Goal: Navigation & Orientation: Understand site structure

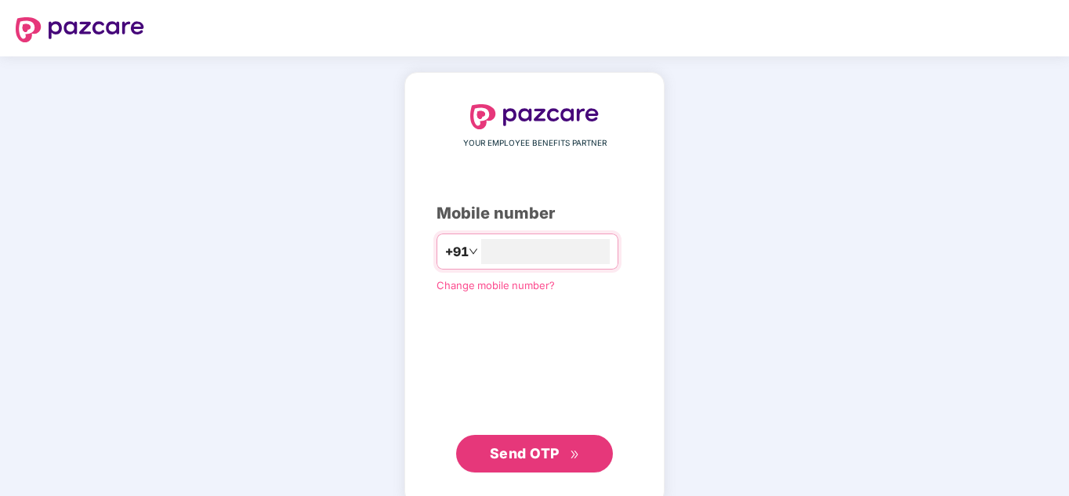
type input "**********"
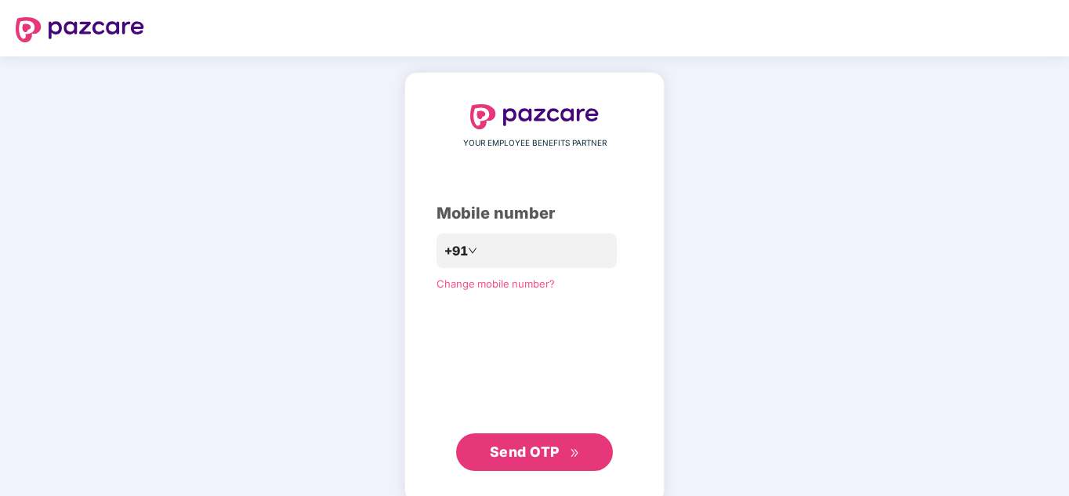
click at [503, 446] on span "Send OTP" at bounding box center [525, 452] width 70 height 16
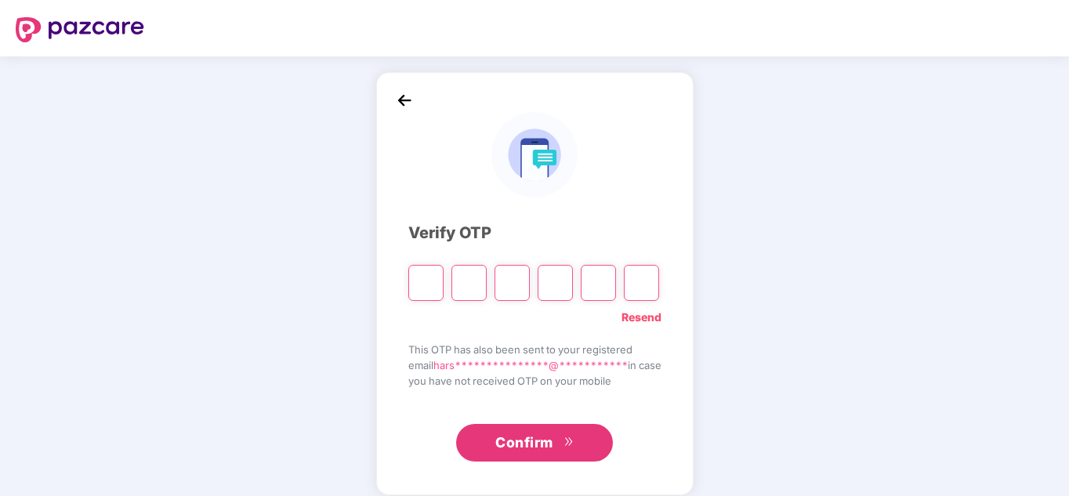
type input "*"
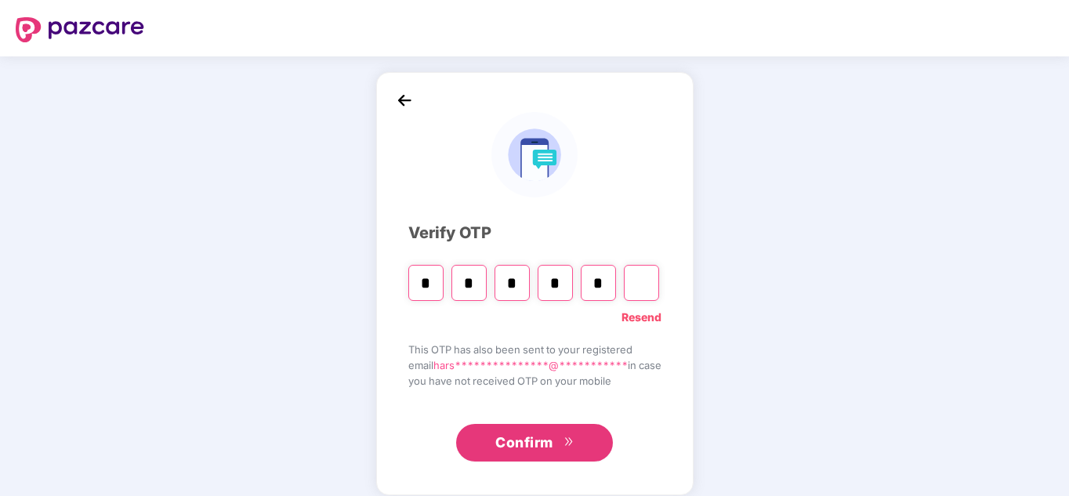
type input "*"
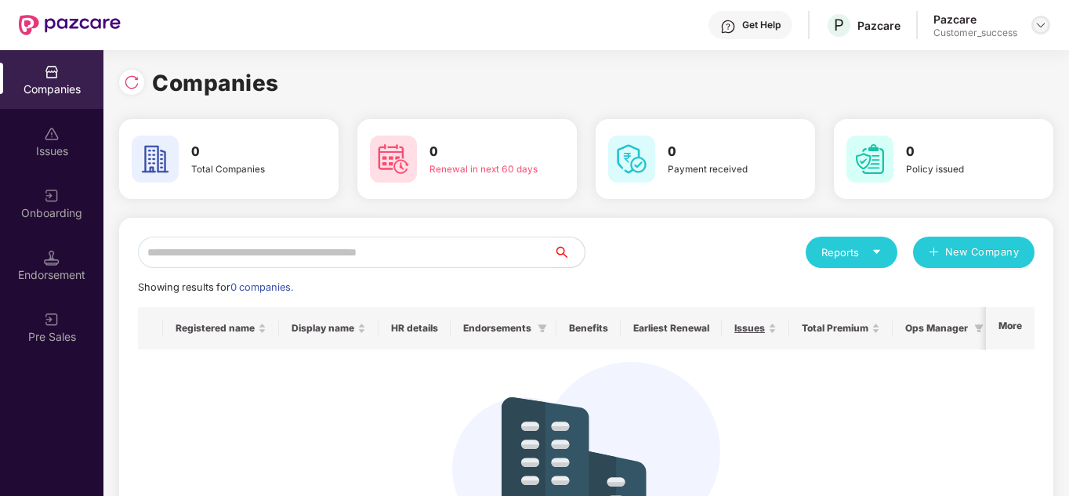
click at [1046, 23] on img at bounding box center [1040, 25] width 13 height 13
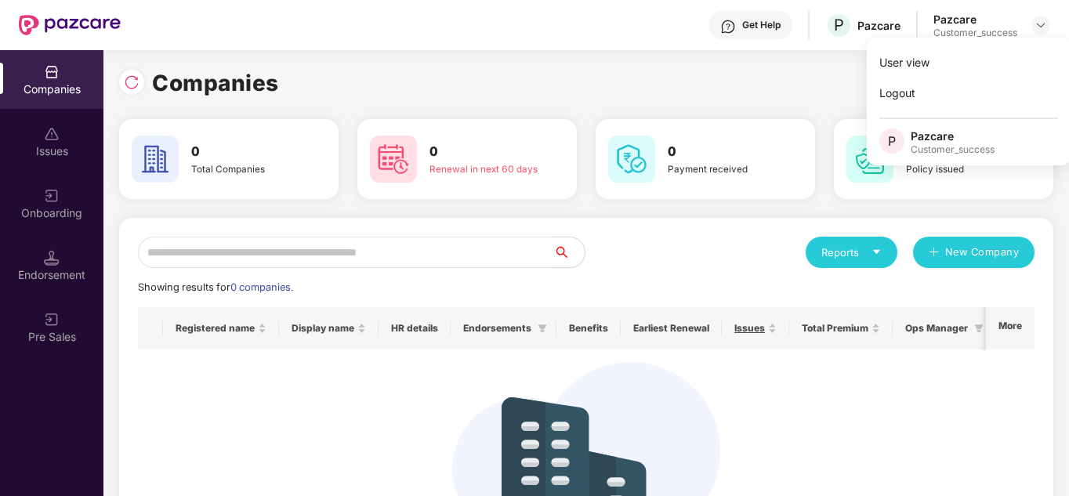
click at [668, 142] on h3 "0" at bounding box center [722, 152] width 108 height 20
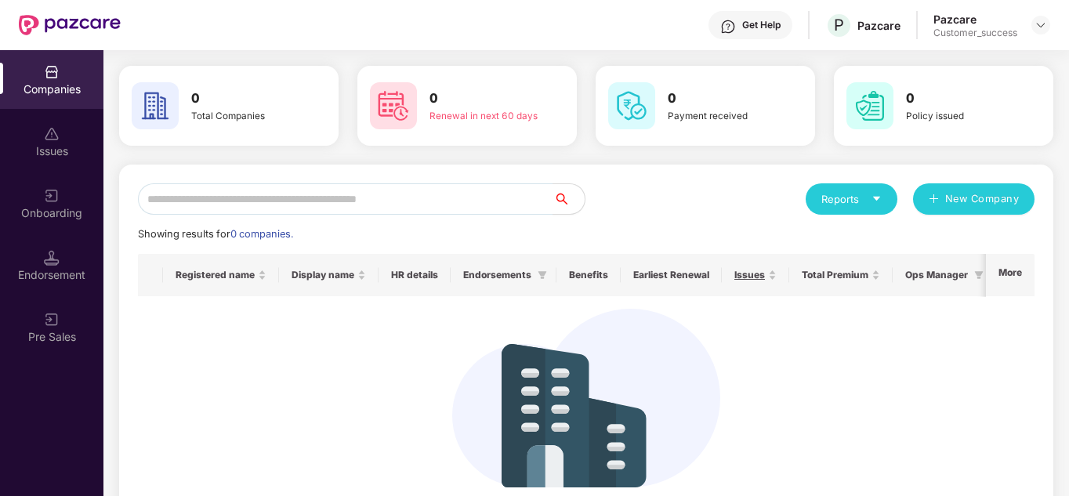
scroll to position [53, 0]
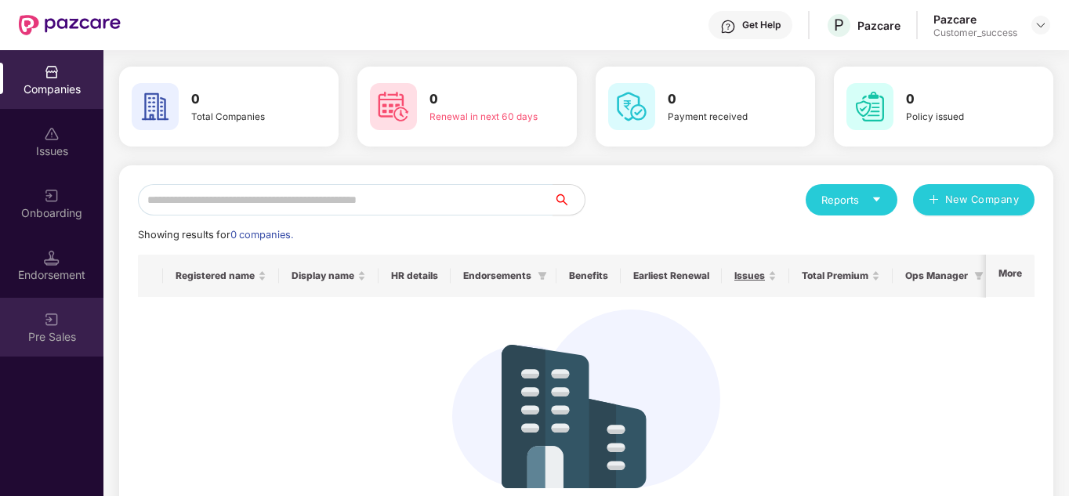
click at [38, 331] on div "Pre Sales" at bounding box center [51, 337] width 103 height 16
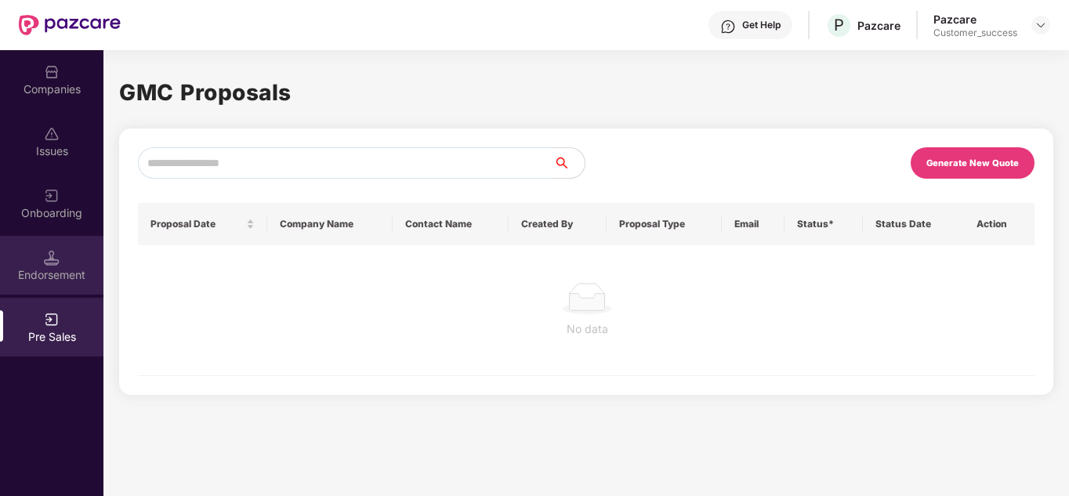
click at [44, 268] on div "Endorsement" at bounding box center [51, 275] width 103 height 16
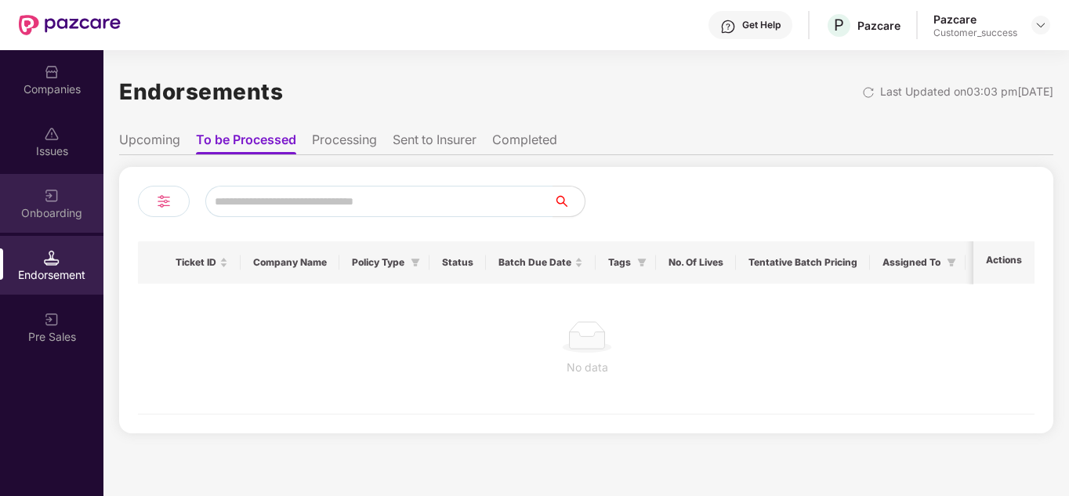
click at [47, 208] on div "Onboarding" at bounding box center [51, 213] width 103 height 16
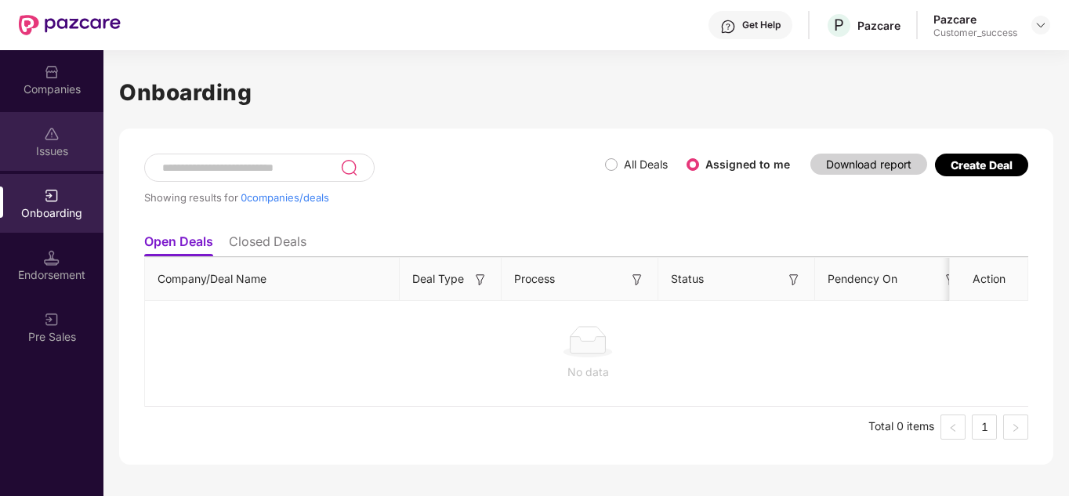
click at [47, 150] on div "Issues" at bounding box center [51, 151] width 103 height 16
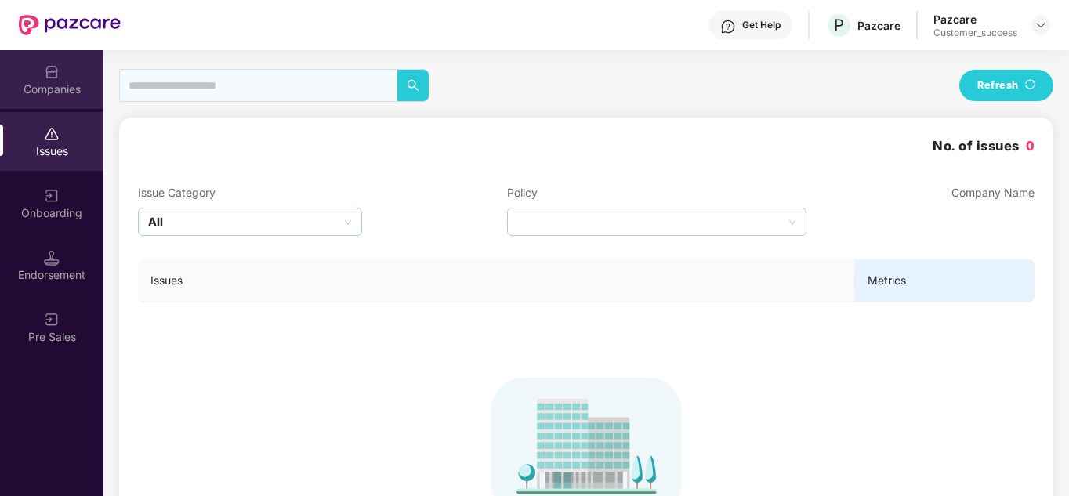
click at [47, 86] on div "Companies" at bounding box center [51, 90] width 103 height 16
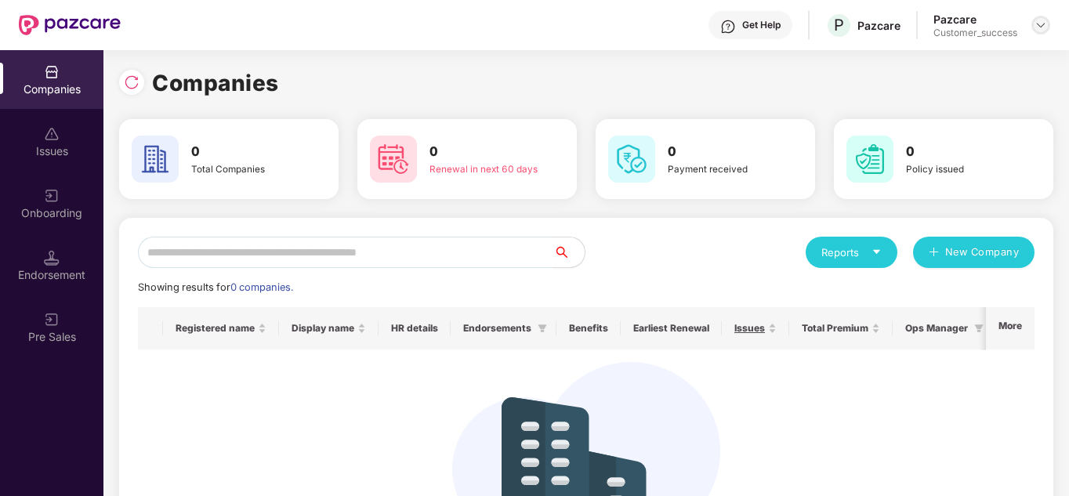
click at [1040, 22] on img at bounding box center [1040, 25] width 13 height 13
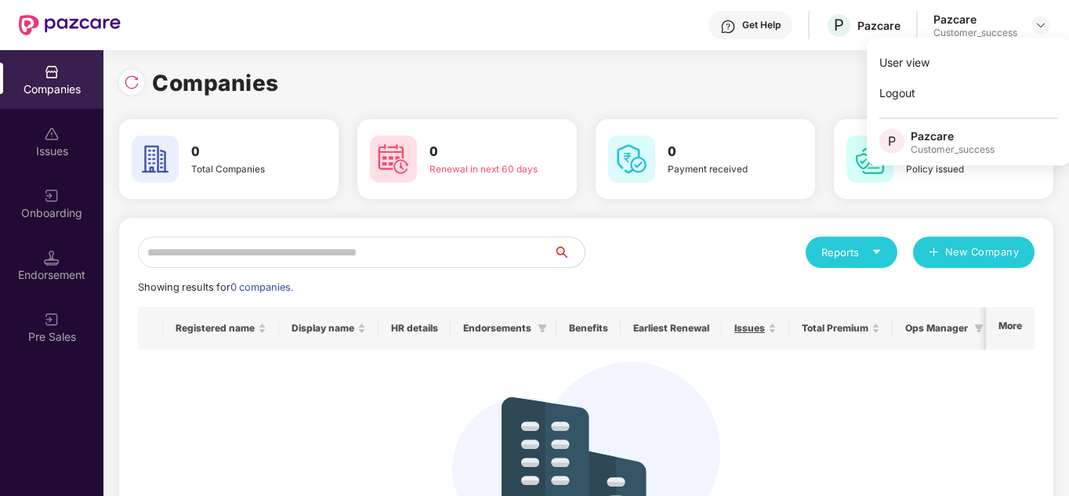
click at [818, 82] on div "Companies" at bounding box center [586, 83] width 934 height 34
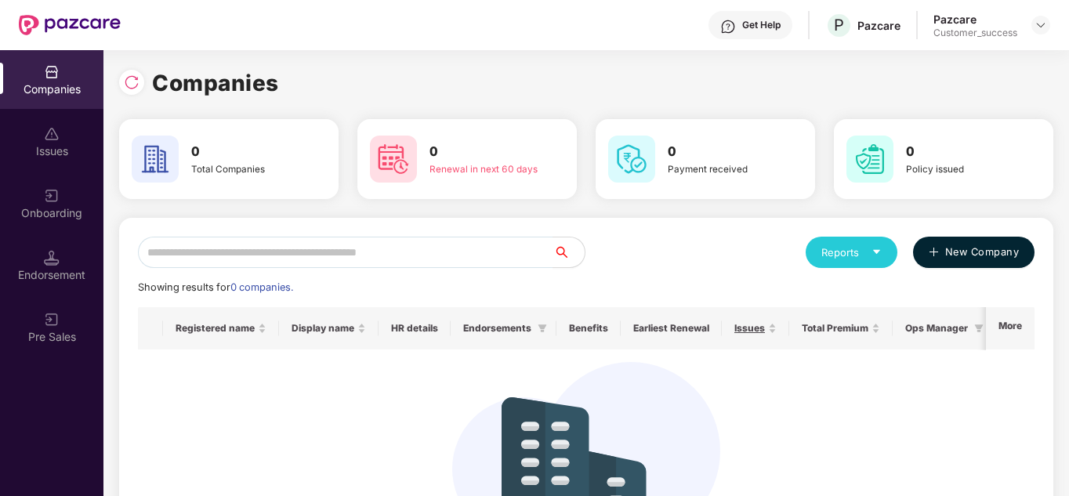
click at [978, 255] on span "New Company" at bounding box center [982, 253] width 74 height 16
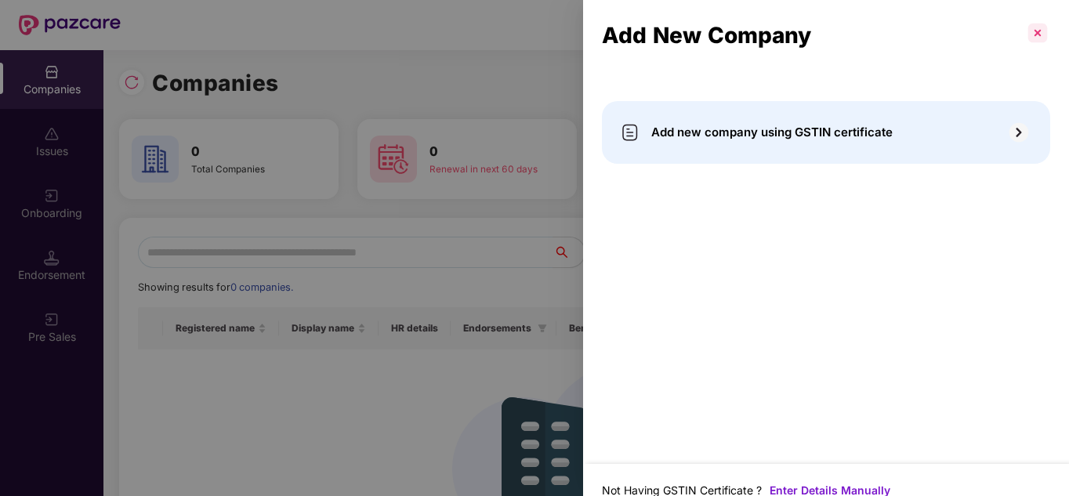
click at [1041, 31] on p at bounding box center [1037, 32] width 25 height 25
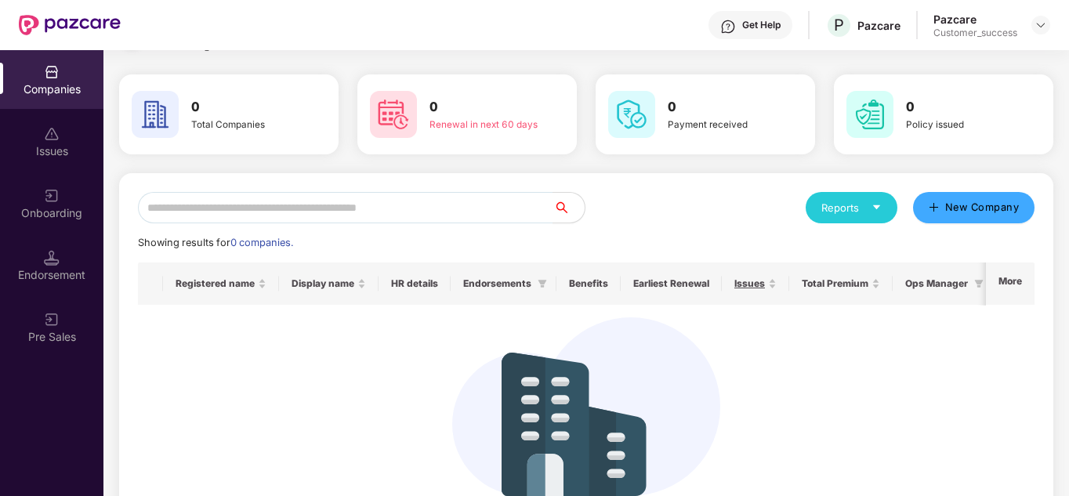
scroll to position [136, 0]
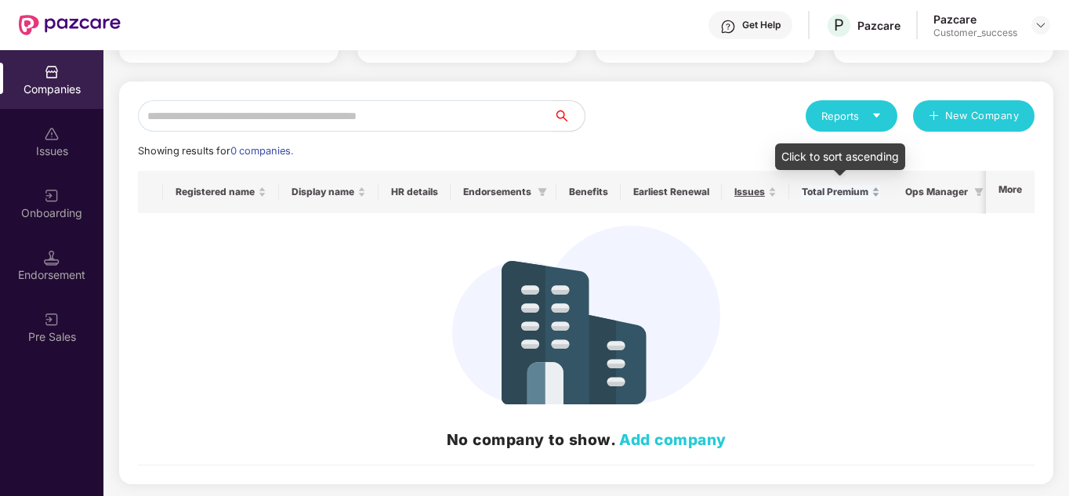
click at [835, 195] on span "Total Premium" at bounding box center [835, 192] width 67 height 13
click at [53, 246] on div "Endorsement" at bounding box center [51, 265] width 103 height 59
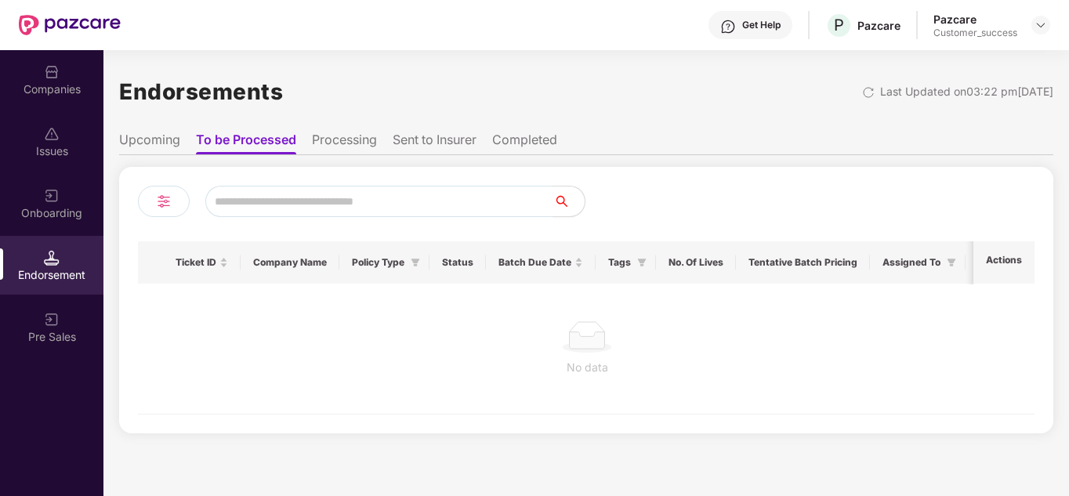
click at [67, 219] on div "Onboarding" at bounding box center [51, 213] width 103 height 16
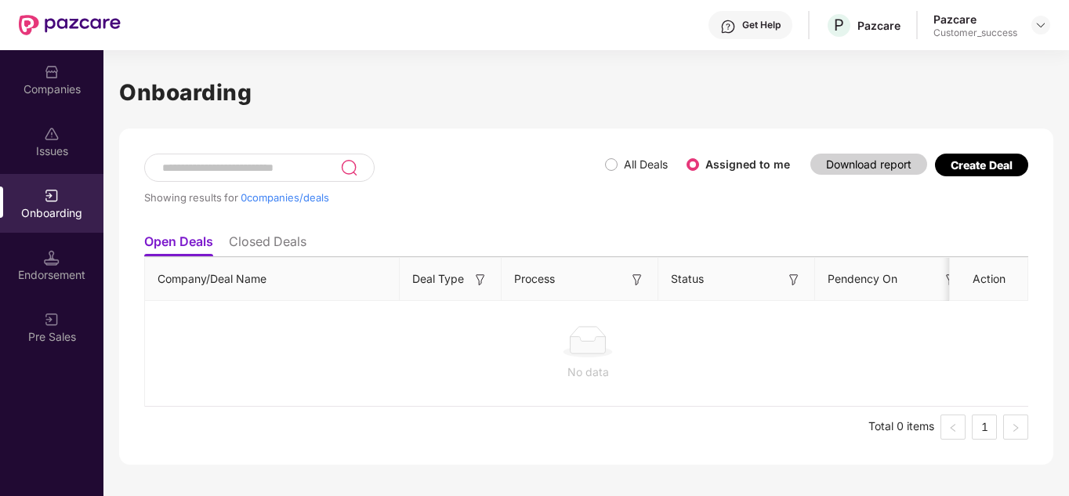
click at [288, 248] on li "Closed Deals" at bounding box center [268, 245] width 78 height 23
click at [180, 248] on li "Open Deals" at bounding box center [177, 245] width 67 height 23
click at [238, 248] on li "Closed Deals" at bounding box center [268, 245] width 78 height 23
click at [205, 241] on li "Open Deals" at bounding box center [177, 245] width 67 height 23
click at [71, 135] on div "Issues" at bounding box center [51, 141] width 103 height 59
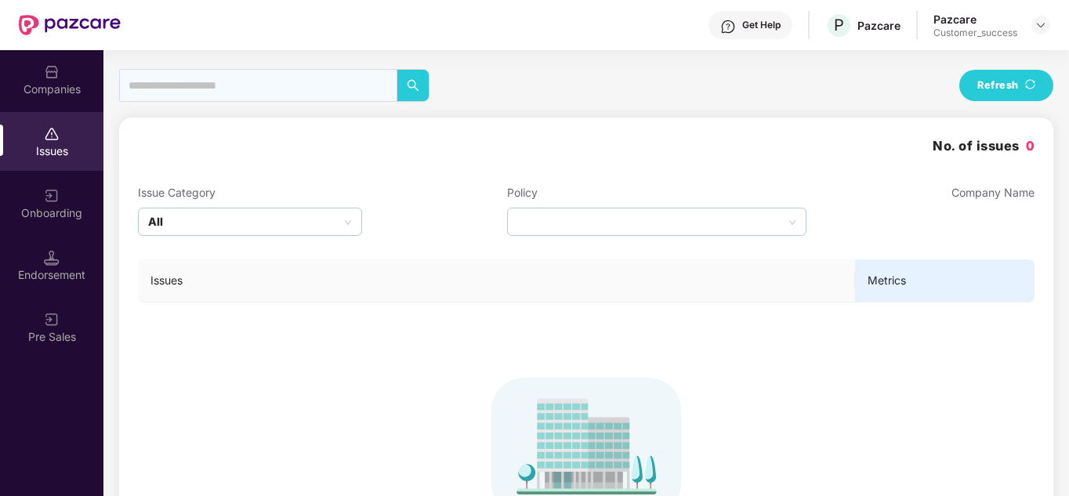
click at [48, 72] on img at bounding box center [52, 72] width 16 height 16
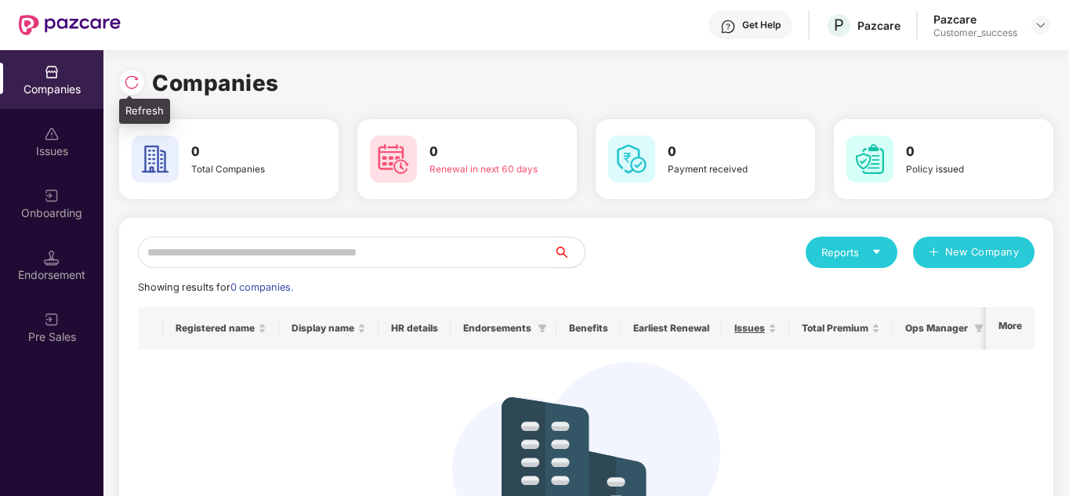
click at [128, 79] on img at bounding box center [132, 82] width 16 height 16
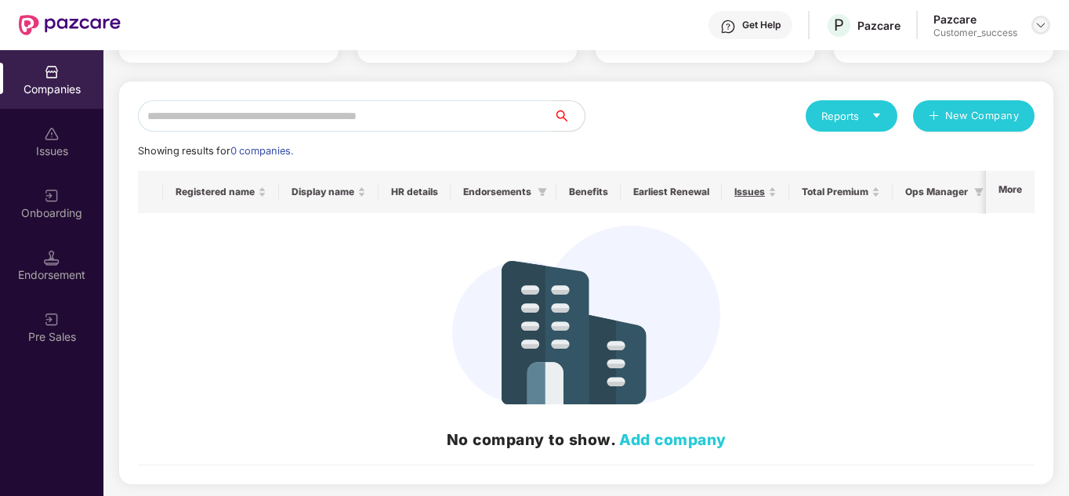
click at [1033, 23] on div at bounding box center [1040, 25] width 19 height 19
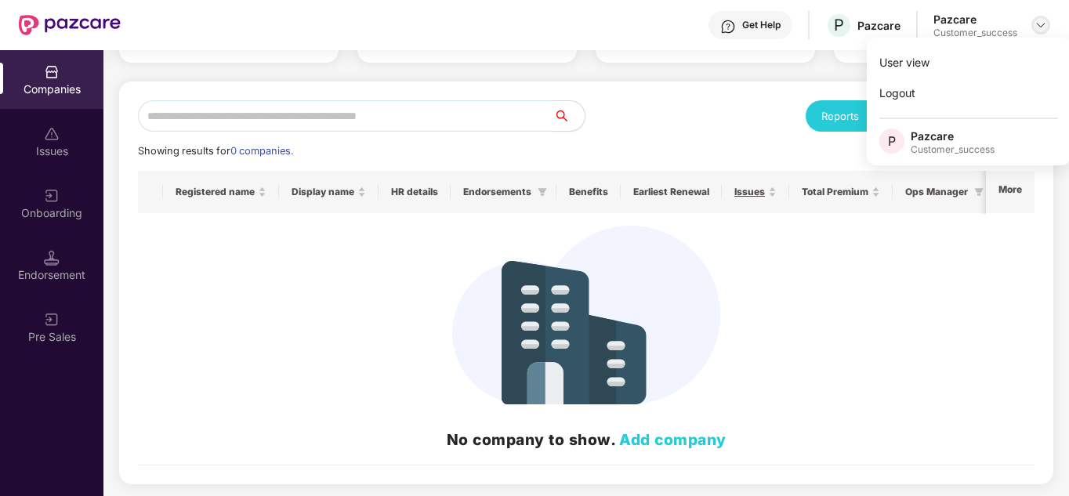
click at [1033, 23] on div at bounding box center [1040, 25] width 19 height 19
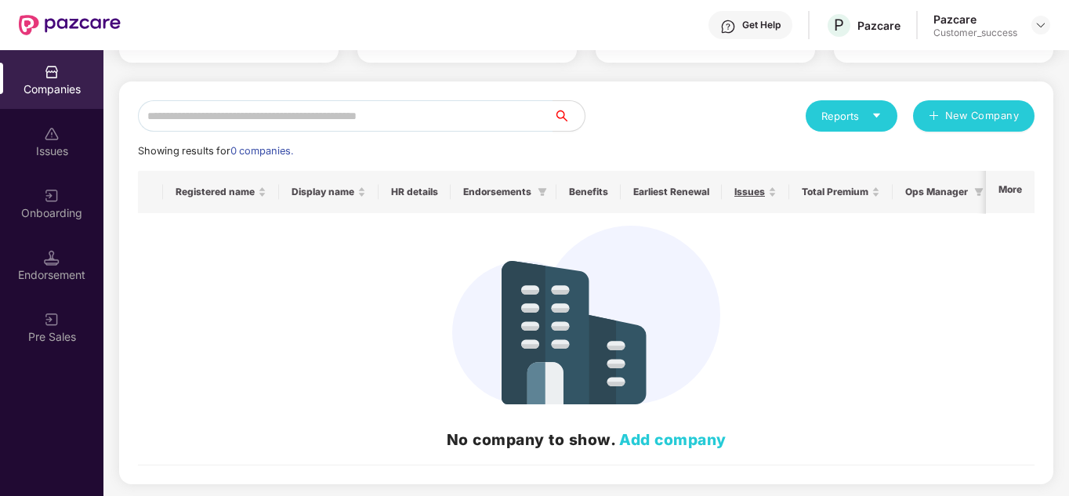
click at [61, 269] on div "Endorsement" at bounding box center [51, 275] width 103 height 16
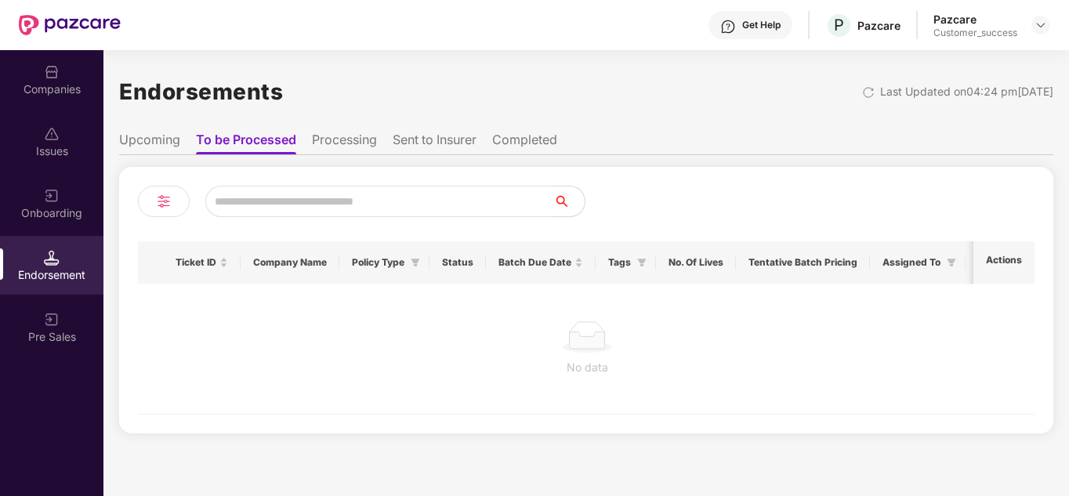
click at [136, 147] on li "Upcoming" at bounding box center [149, 143] width 61 height 23
click at [240, 134] on li "To be Processed" at bounding box center [246, 143] width 98 height 23
click at [351, 143] on li "Processing" at bounding box center [344, 143] width 65 height 23
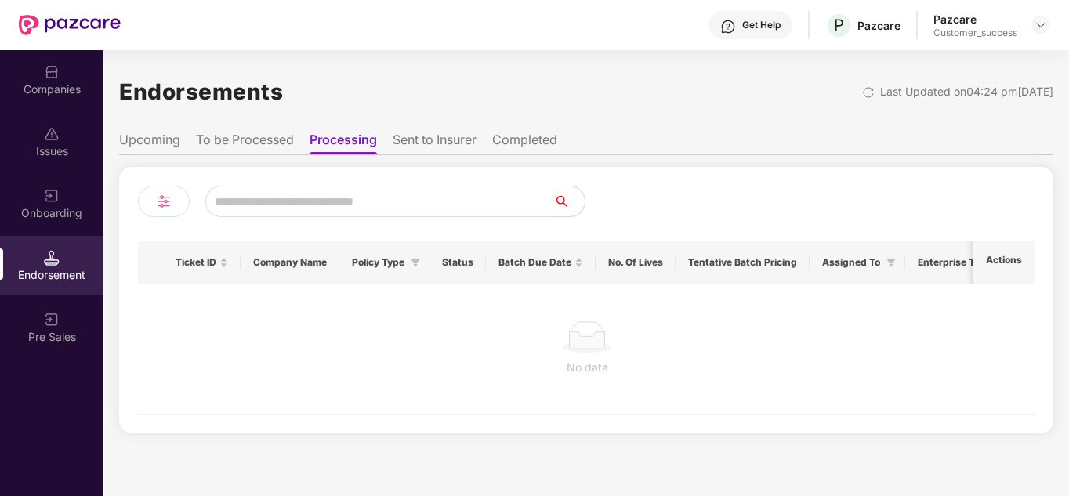
click at [400, 142] on li "Sent to Insurer" at bounding box center [435, 143] width 84 height 23
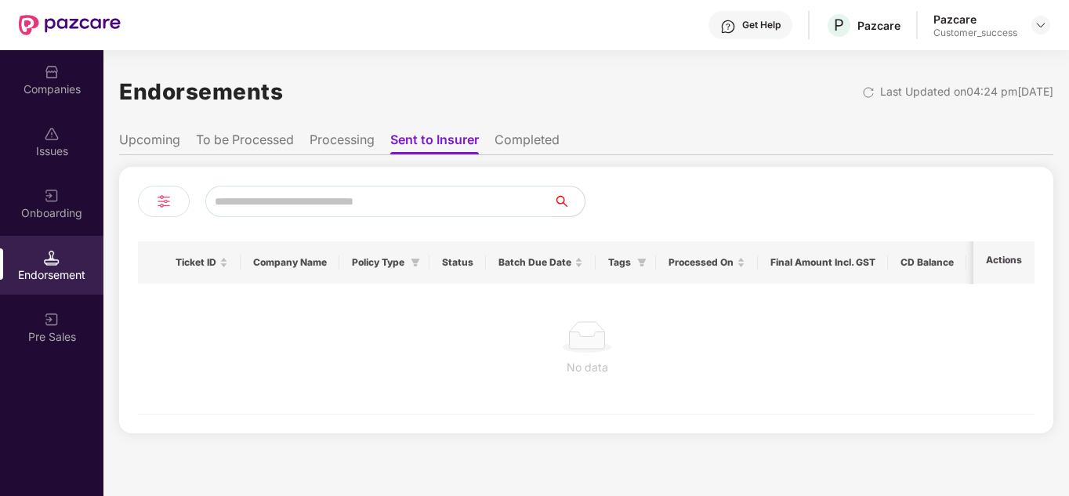
click at [532, 147] on li "Completed" at bounding box center [526, 143] width 65 height 23
click at [150, 148] on li "Upcoming" at bounding box center [149, 143] width 61 height 23
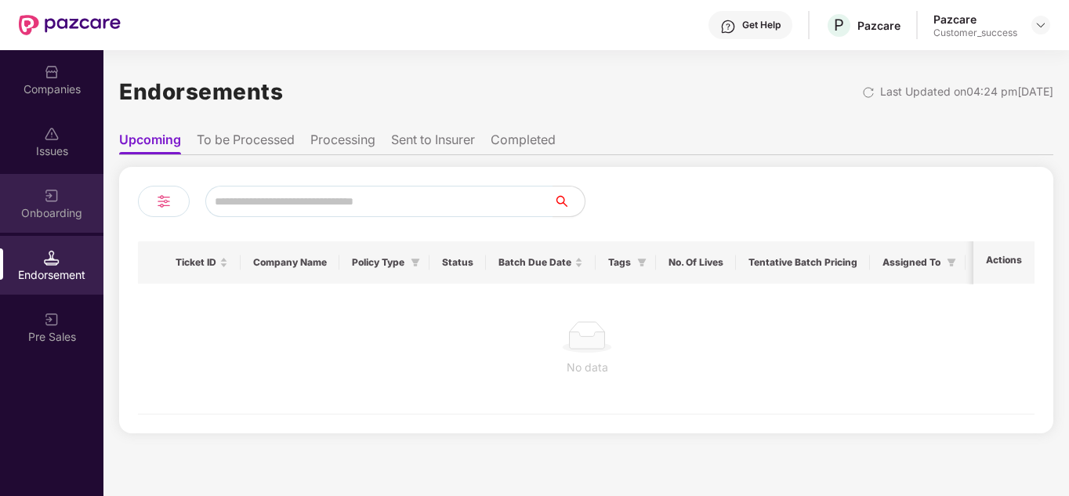
click at [56, 179] on div "Onboarding" at bounding box center [51, 203] width 103 height 59
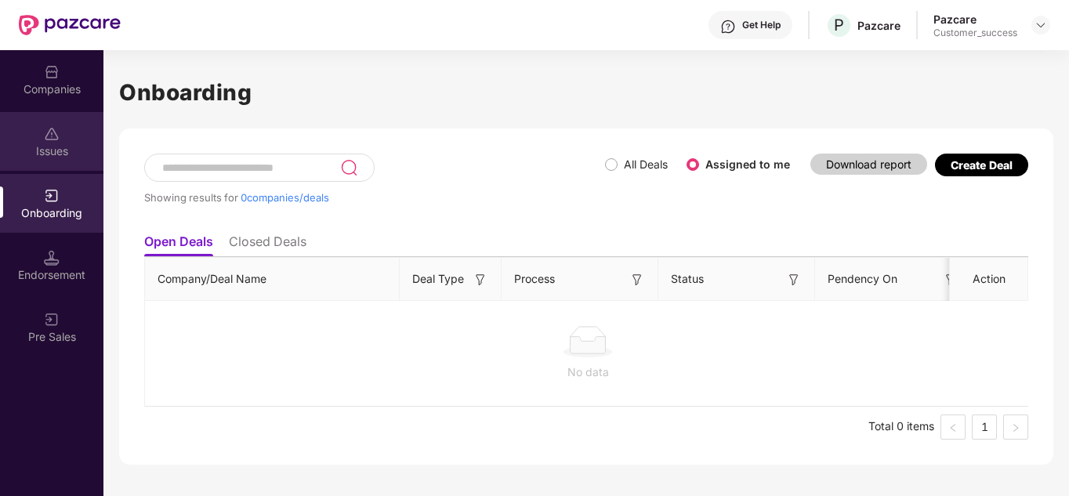
click at [56, 157] on div "Issues" at bounding box center [51, 151] width 103 height 16
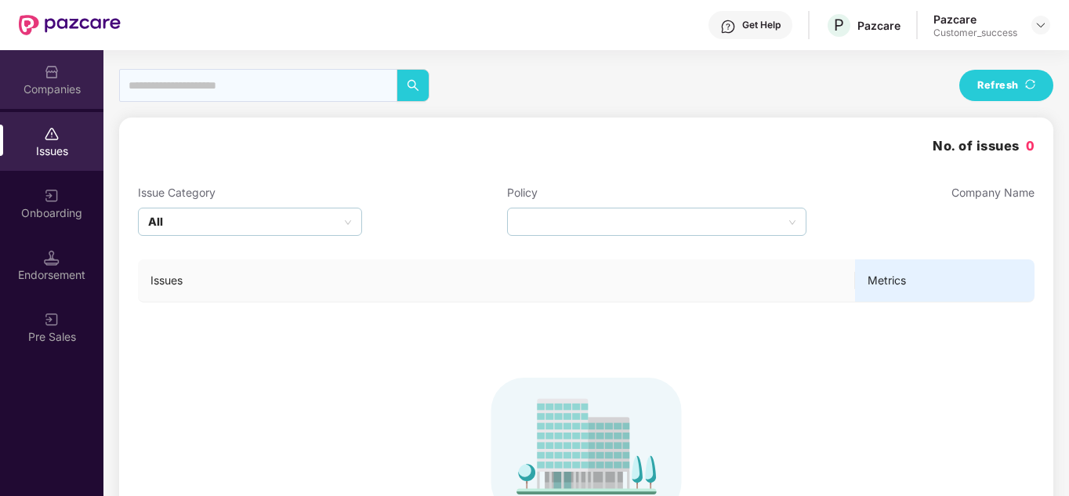
click at [58, 79] on img at bounding box center [52, 72] width 16 height 16
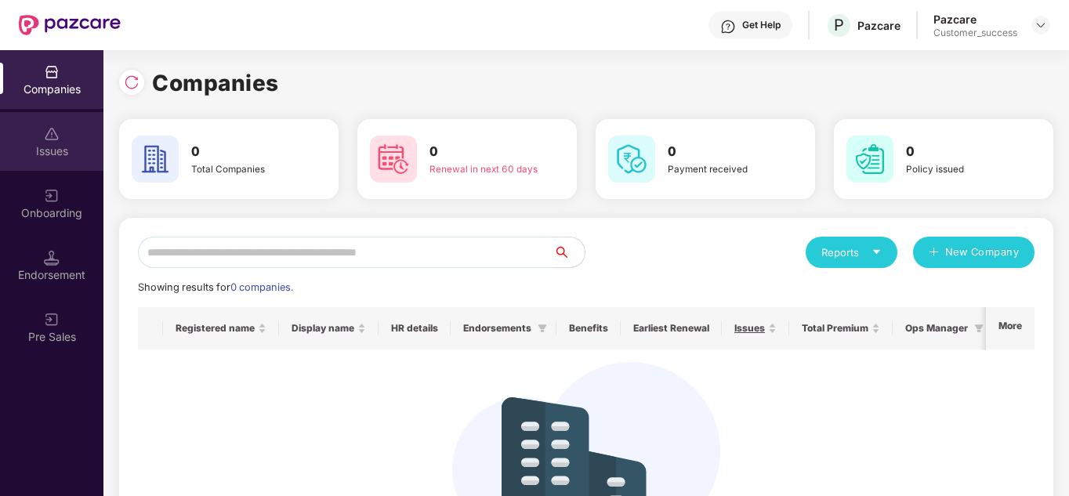
click at [65, 142] on div "Issues" at bounding box center [51, 141] width 103 height 59
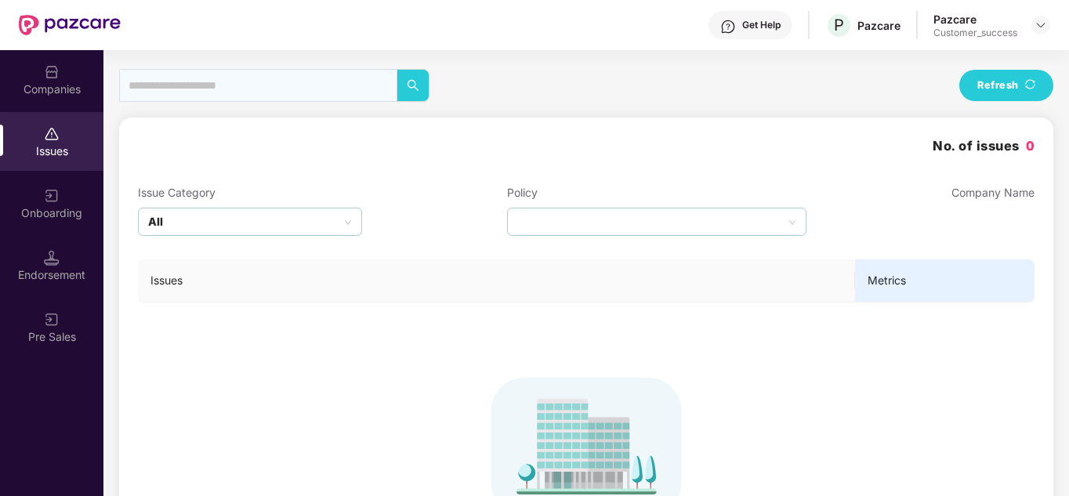
click at [66, 198] on div "Onboarding" at bounding box center [51, 203] width 103 height 59
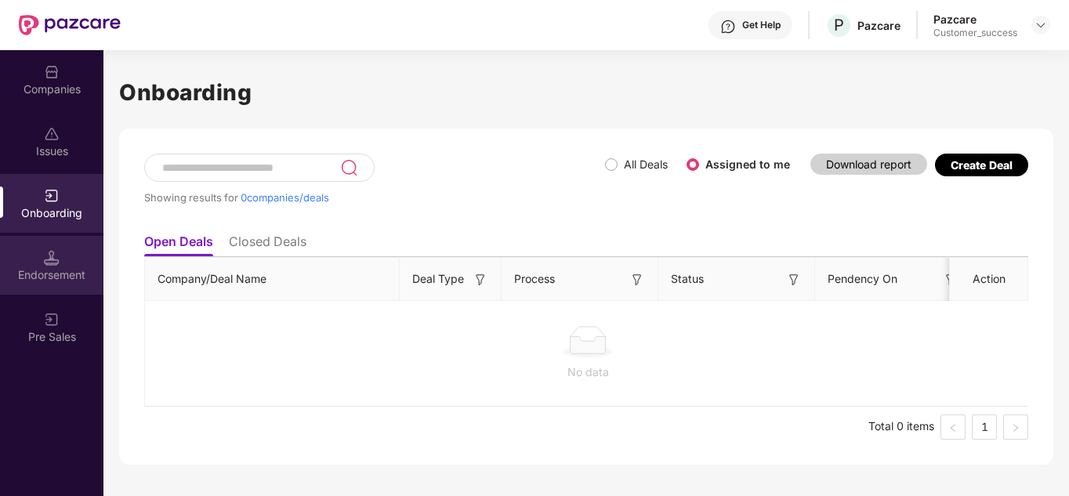
click at [61, 244] on div "Endorsement" at bounding box center [51, 265] width 103 height 59
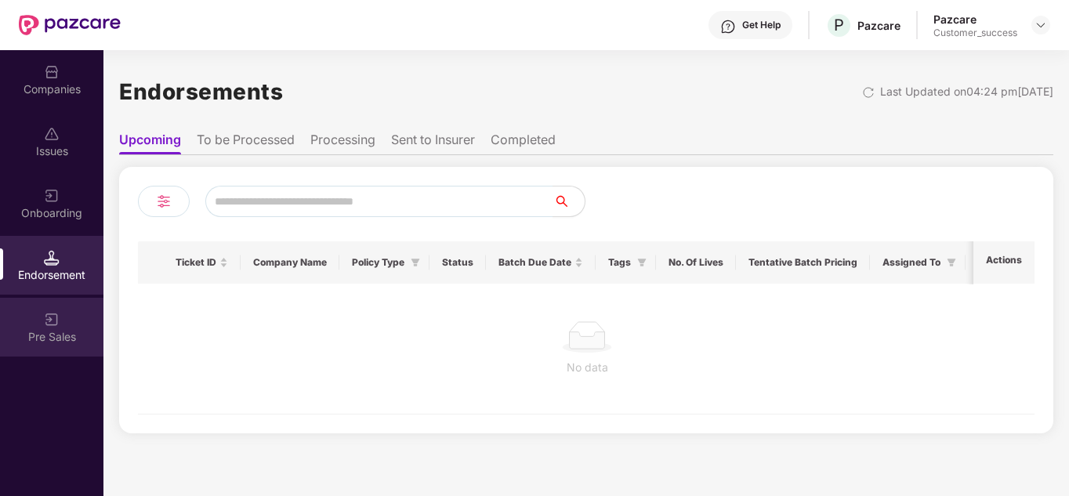
click at [59, 321] on img at bounding box center [52, 320] width 16 height 16
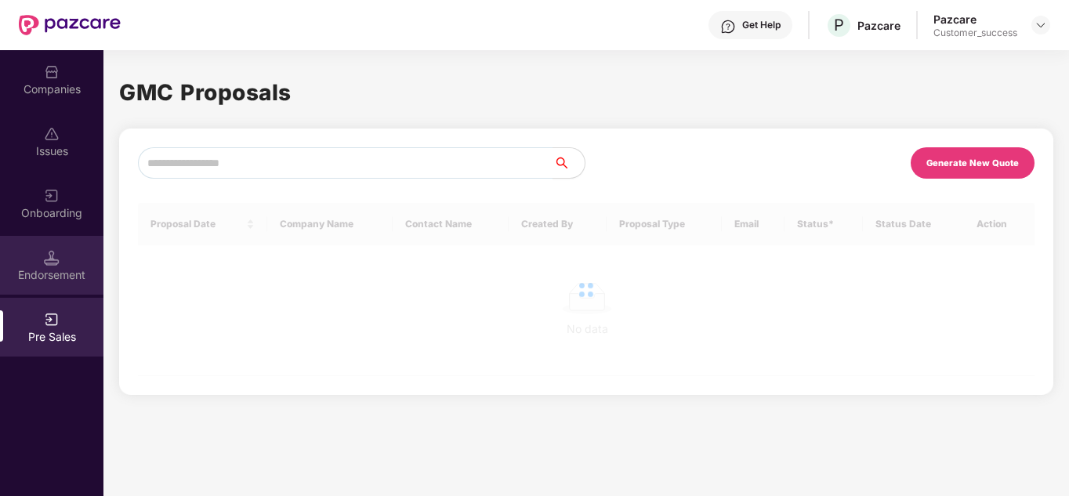
click at [53, 250] on img at bounding box center [52, 258] width 16 height 16
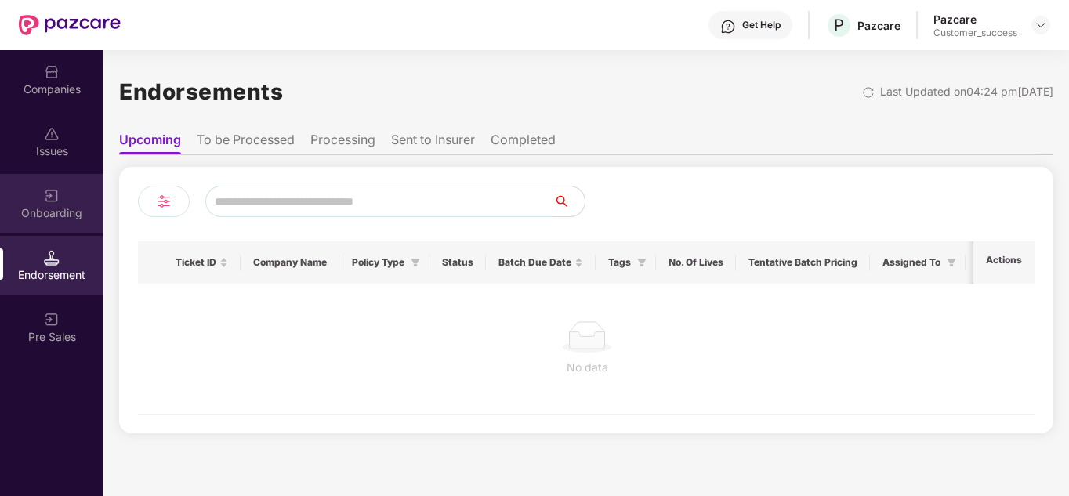
click at [54, 215] on div "Onboarding" at bounding box center [51, 213] width 103 height 16
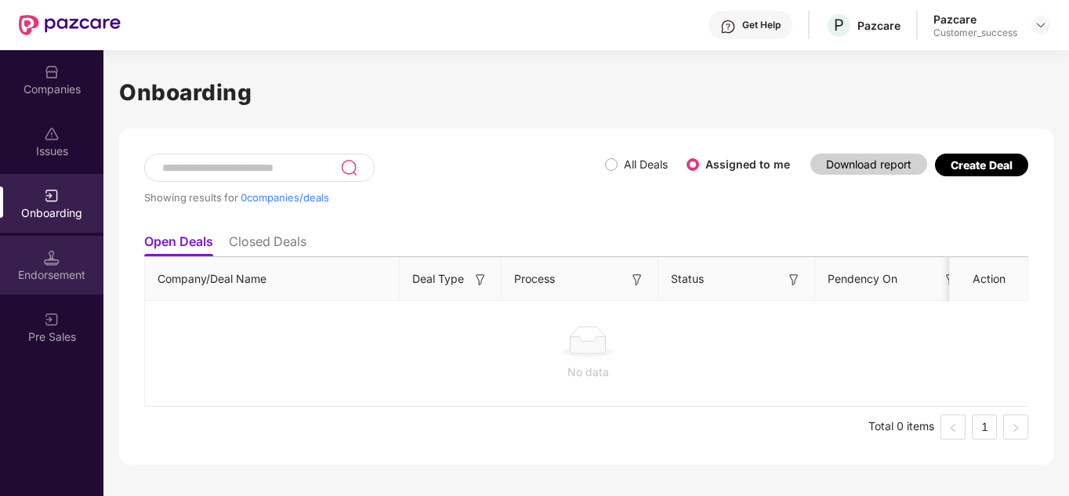
click at [61, 253] on div "Endorsement" at bounding box center [51, 265] width 103 height 59
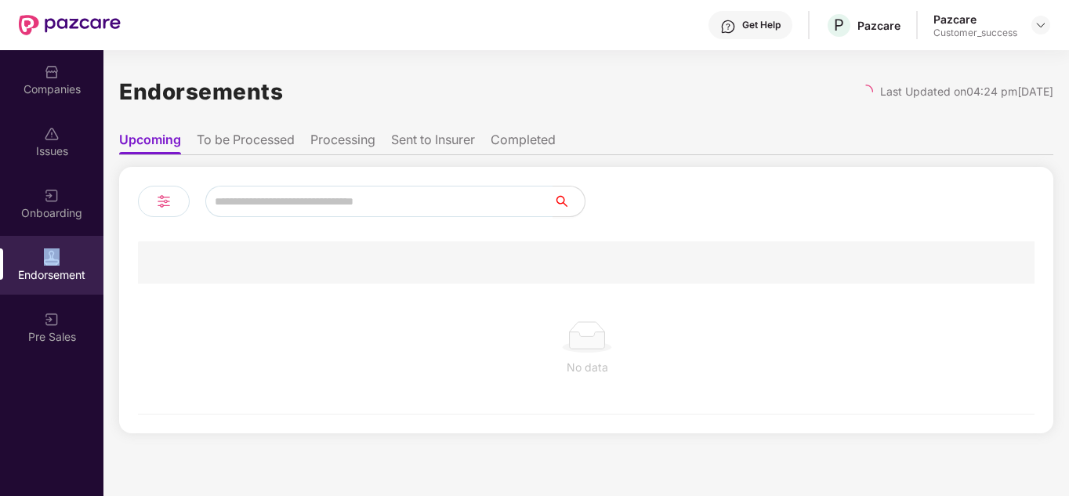
click at [61, 253] on div "Endorsement" at bounding box center [51, 265] width 103 height 59
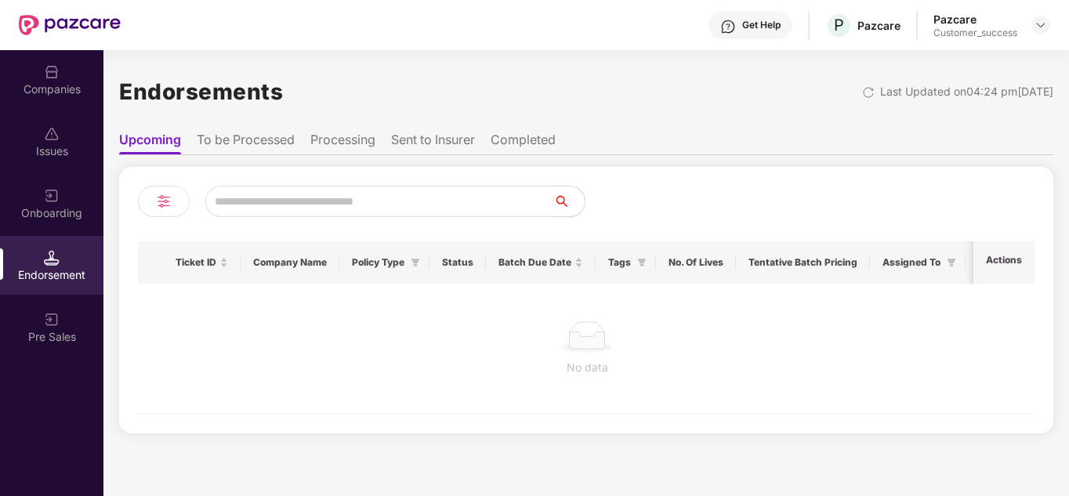
click at [57, 212] on div "Onboarding" at bounding box center [51, 213] width 103 height 16
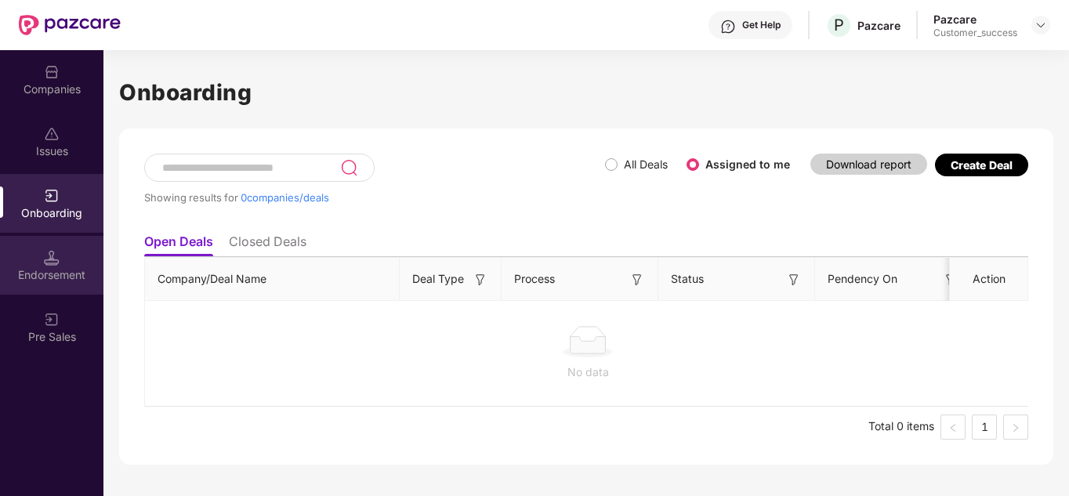
click at [57, 248] on div at bounding box center [52, 256] width 16 height 16
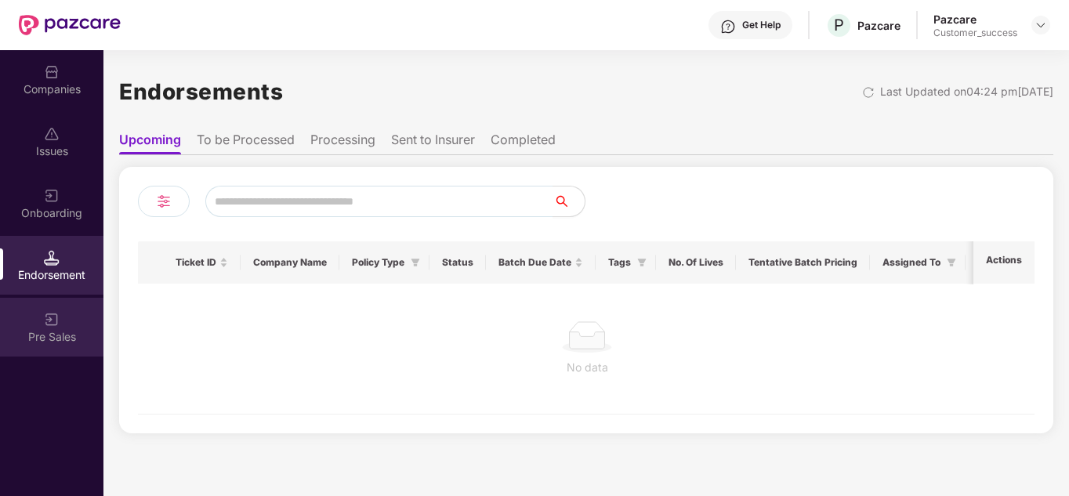
click at [82, 333] on div "Pre Sales" at bounding box center [51, 337] width 103 height 16
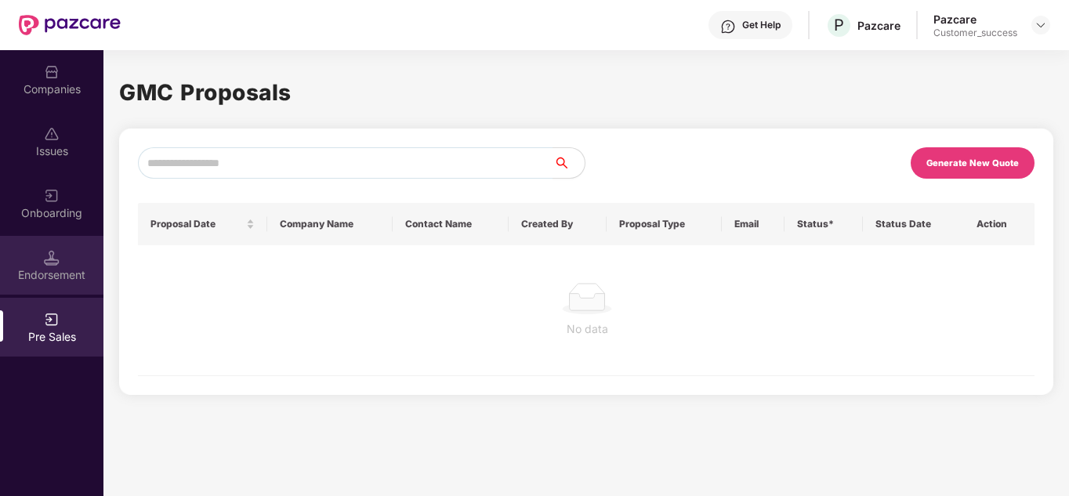
click at [56, 252] on img at bounding box center [52, 258] width 16 height 16
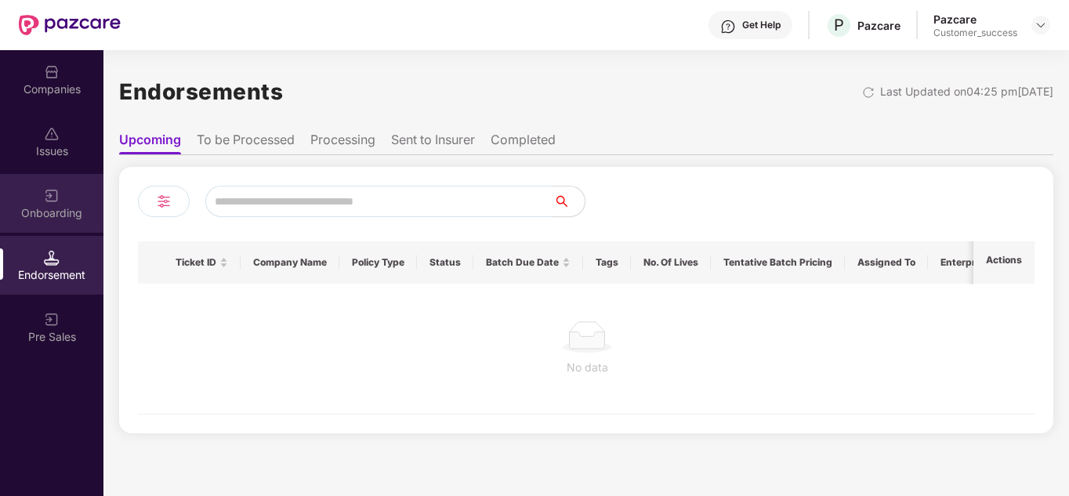
click at [56, 212] on div "Onboarding" at bounding box center [51, 213] width 103 height 16
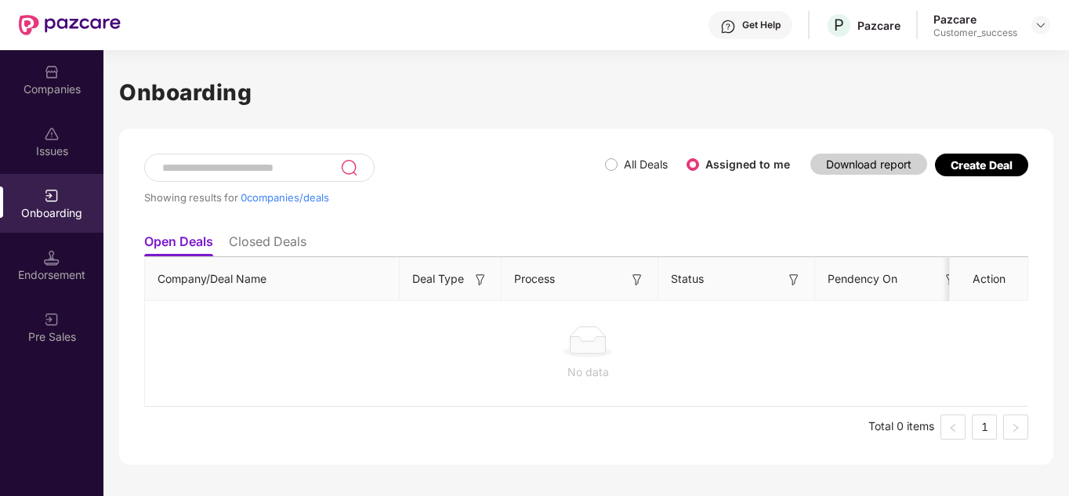
click at [56, 136] on img at bounding box center [52, 134] width 16 height 16
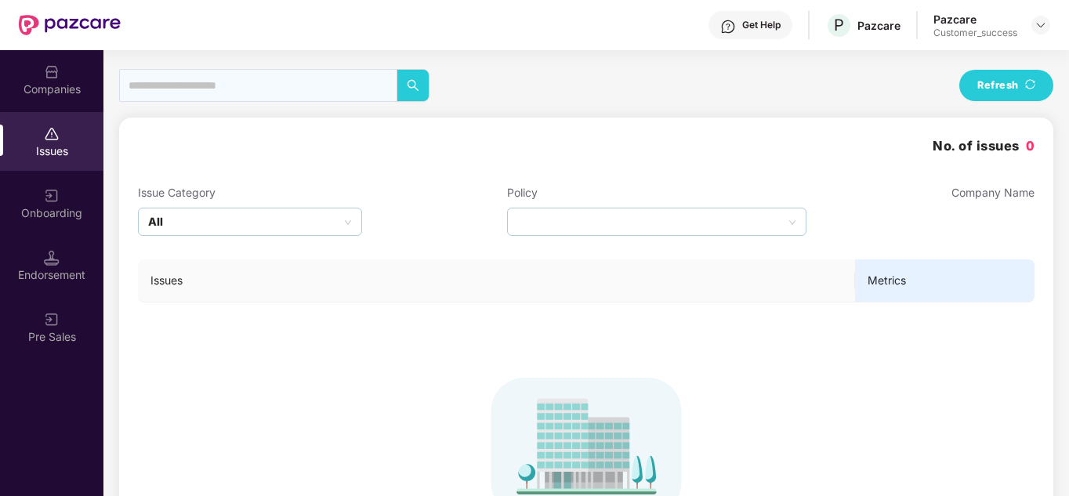
click at [70, 185] on div "Onboarding" at bounding box center [51, 203] width 103 height 59
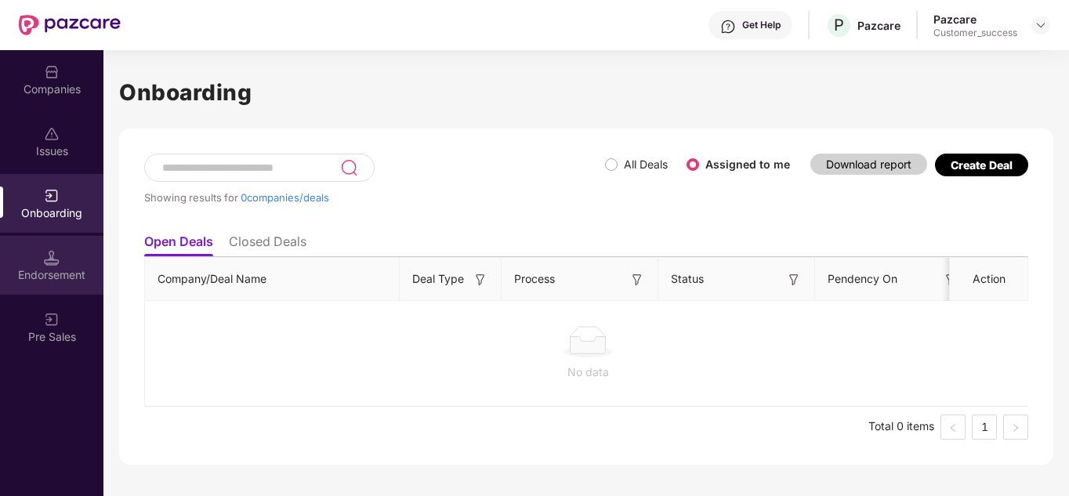
click at [78, 265] on div "Endorsement" at bounding box center [51, 265] width 103 height 59
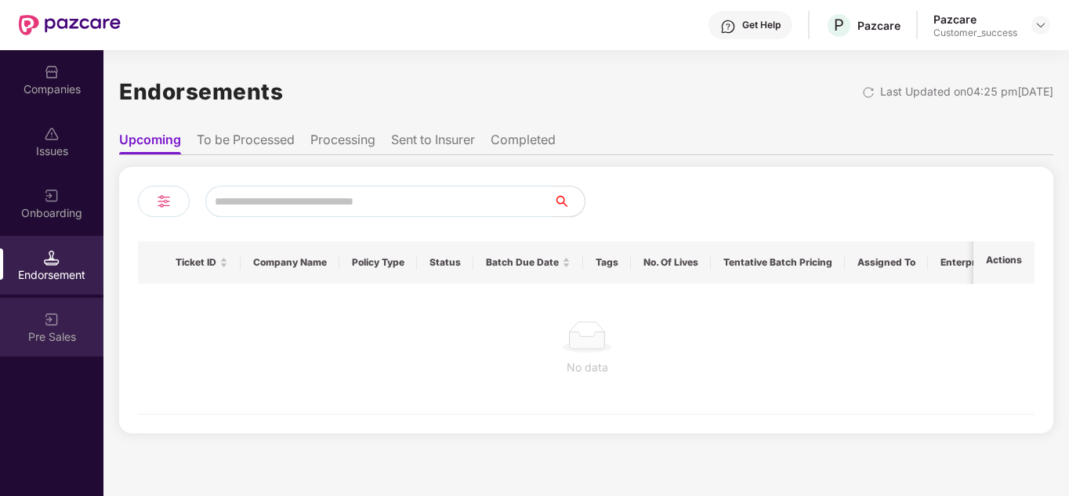
click at [67, 311] on div "Pre Sales" at bounding box center [51, 327] width 103 height 59
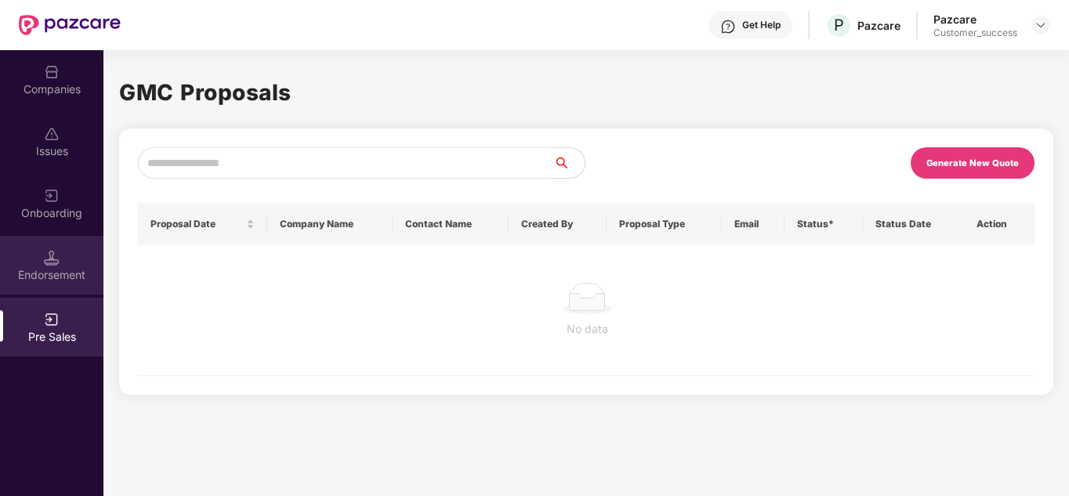
click at [72, 268] on div "Endorsement" at bounding box center [51, 275] width 103 height 16
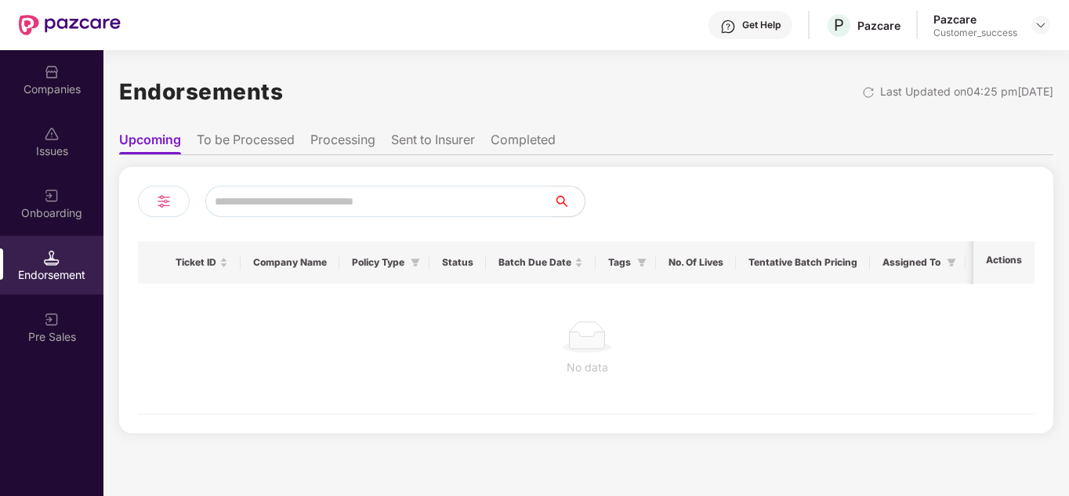
click at [64, 188] on div "Onboarding" at bounding box center [51, 203] width 103 height 59
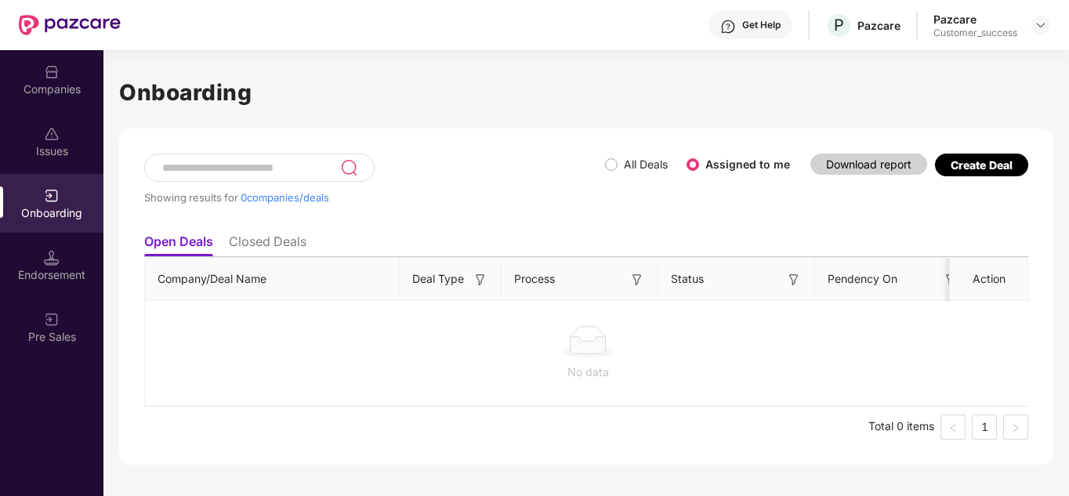
click at [60, 154] on div "Issues" at bounding box center [51, 151] width 103 height 16
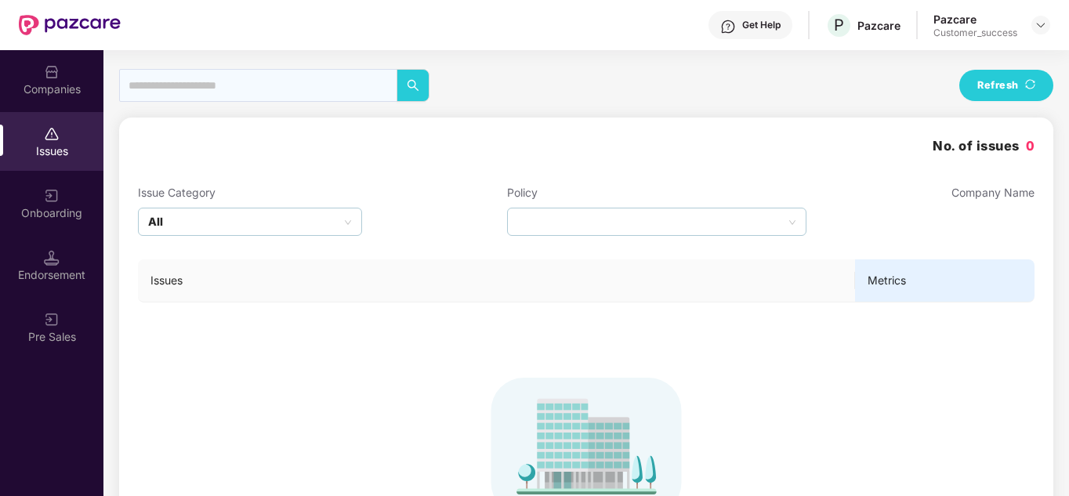
click at [58, 67] on img at bounding box center [52, 72] width 16 height 16
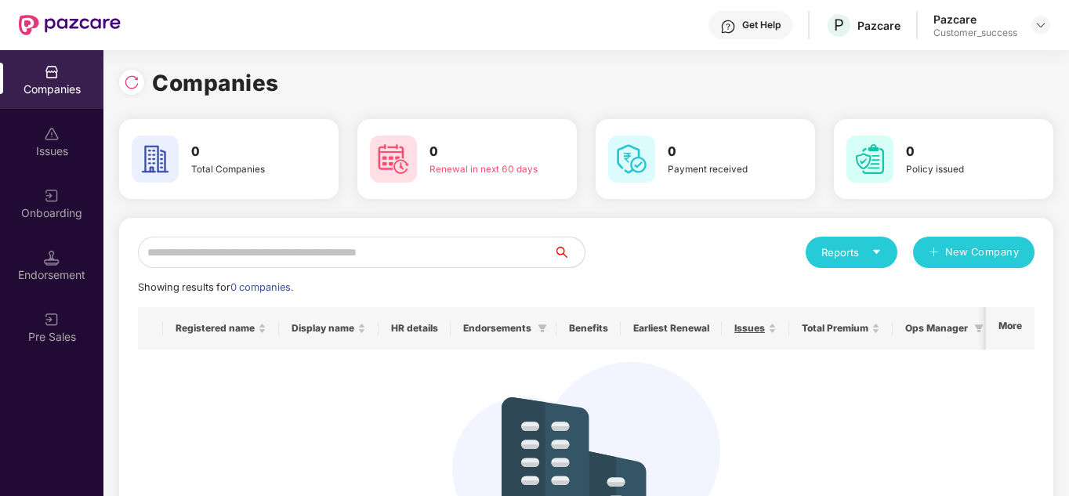
scroll to position [136, 0]
